Goal: Use online tool/utility

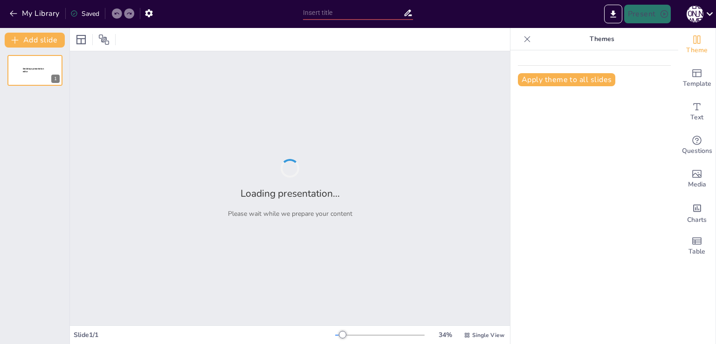
type input "Рекреаційні послуги: Основні аспекти та їх роль у сфері послуг"
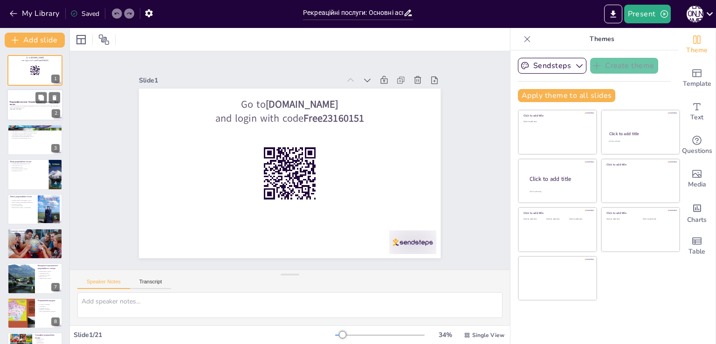
click at [16, 103] on strong "Рекреаційні послуги: Основні аспекти та їх роль у сфері послуг" at bounding box center [34, 103] width 48 height 5
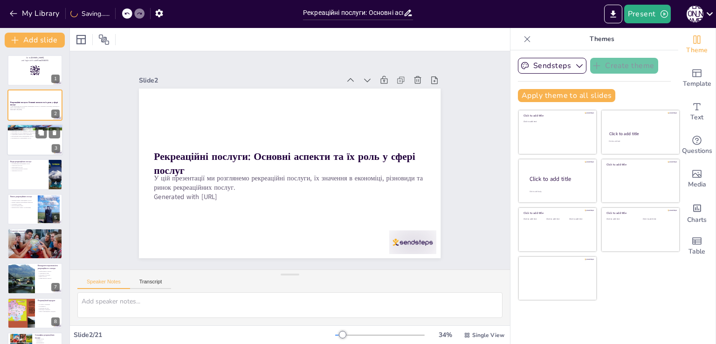
checkbox input "true"
click at [28, 132] on p "Рекреаційні послуги підвищують якість життя" at bounding box center [35, 133] width 50 height 2
type textarea "Loremipsumd sitamet consectetu adipisc elit s doeiusmodte incididu u laboreetdo…"
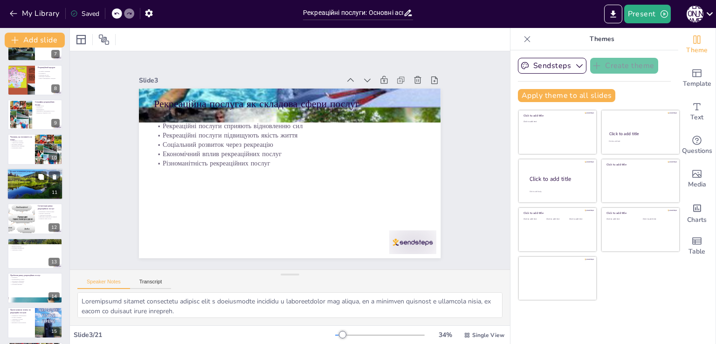
checkbox input "true"
click at [21, 182] on div at bounding box center [35, 184] width 59 height 32
type textarea "Loremipsumd sitame consectetu adipiscin elitsedd eiusmo te incididun, ut labore…"
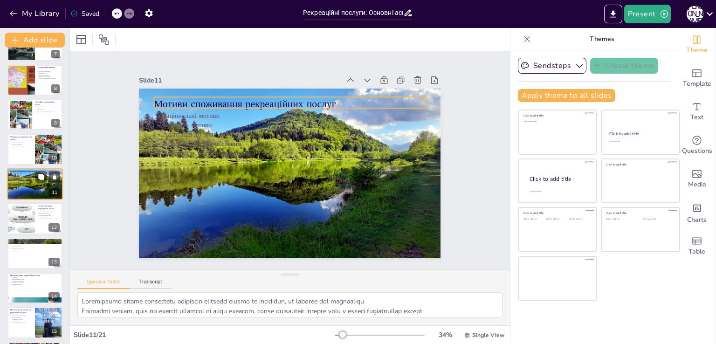
scroll to position [221, 0]
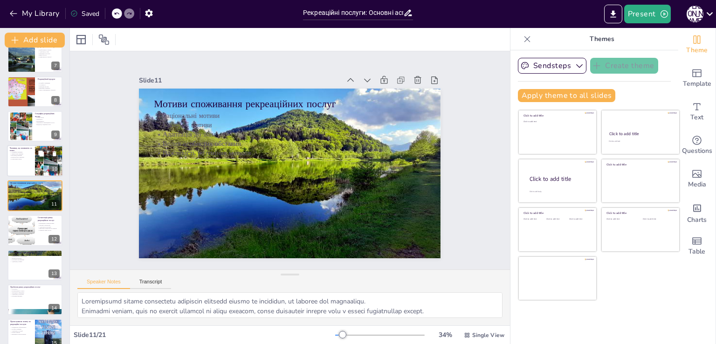
checkbox input "true"
click at [19, 159] on p "Планування попиту" at bounding box center [21, 160] width 22 height 2
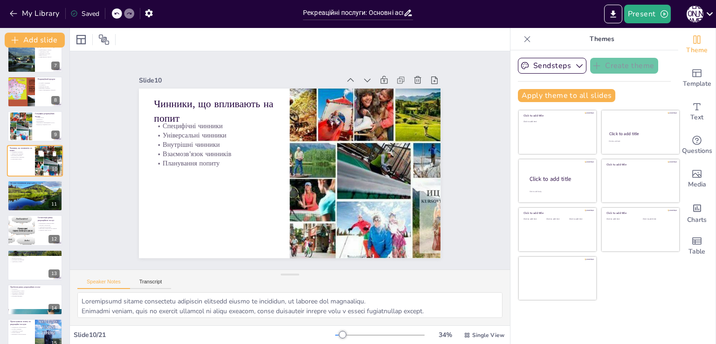
type textarea "Специфічні чинники можуть суттєво змінювати структуру попиту, особливо в умовах…"
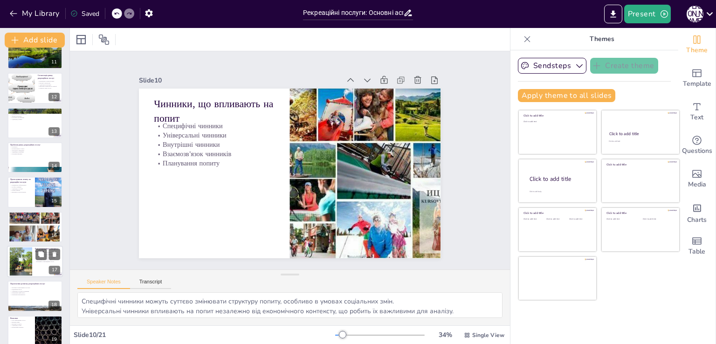
scroll to position [442, 0]
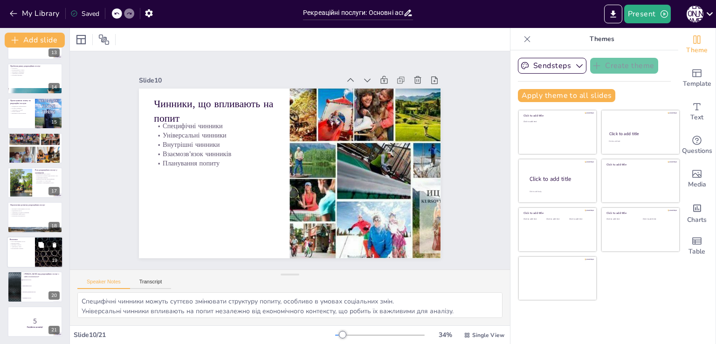
checkbox input "true"
click at [20, 248] on p "Перспективи розвитку" at bounding box center [21, 249] width 22 height 2
type textarea "Рекреаційні послуги відіграють важливу роль в економіці, забезпечуючи відновлен…"
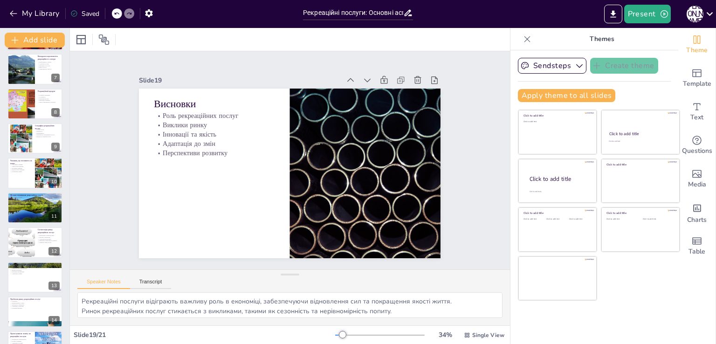
scroll to position [0, 0]
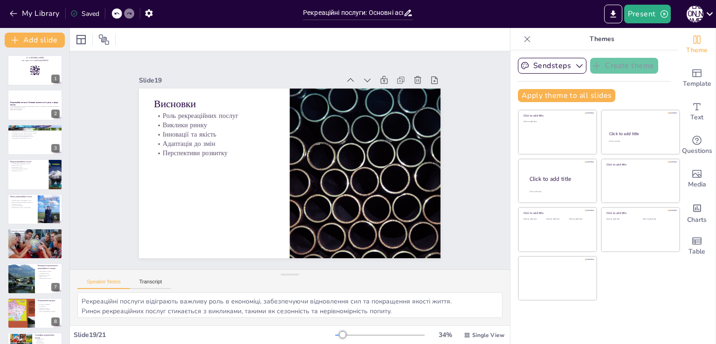
checkbox input "true"
